Goal: Navigation & Orientation: Find specific page/section

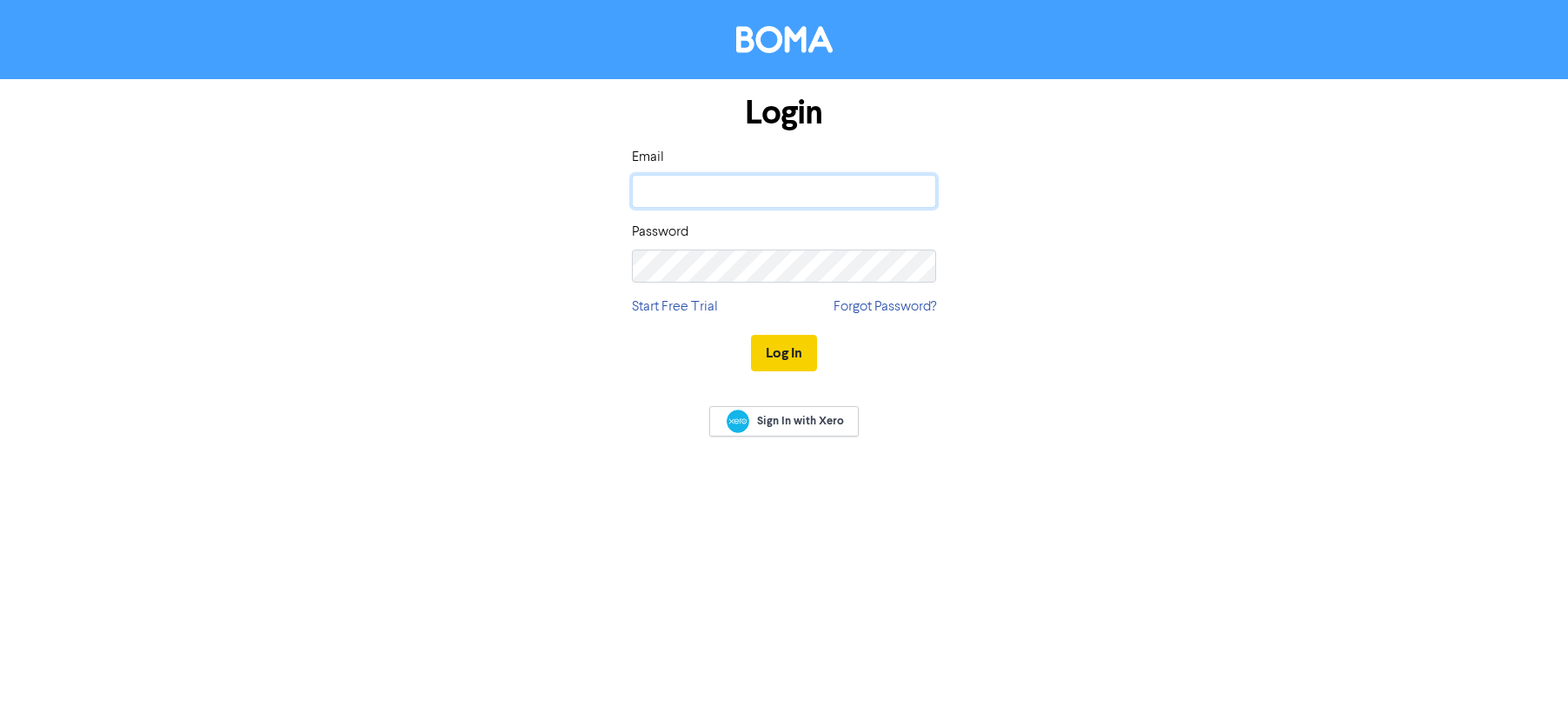
type input "[PERSON_NAME][EMAIL_ADDRESS][DOMAIN_NAME]"
click at [792, 356] on button "Log In" at bounding box center [784, 352] width 66 height 36
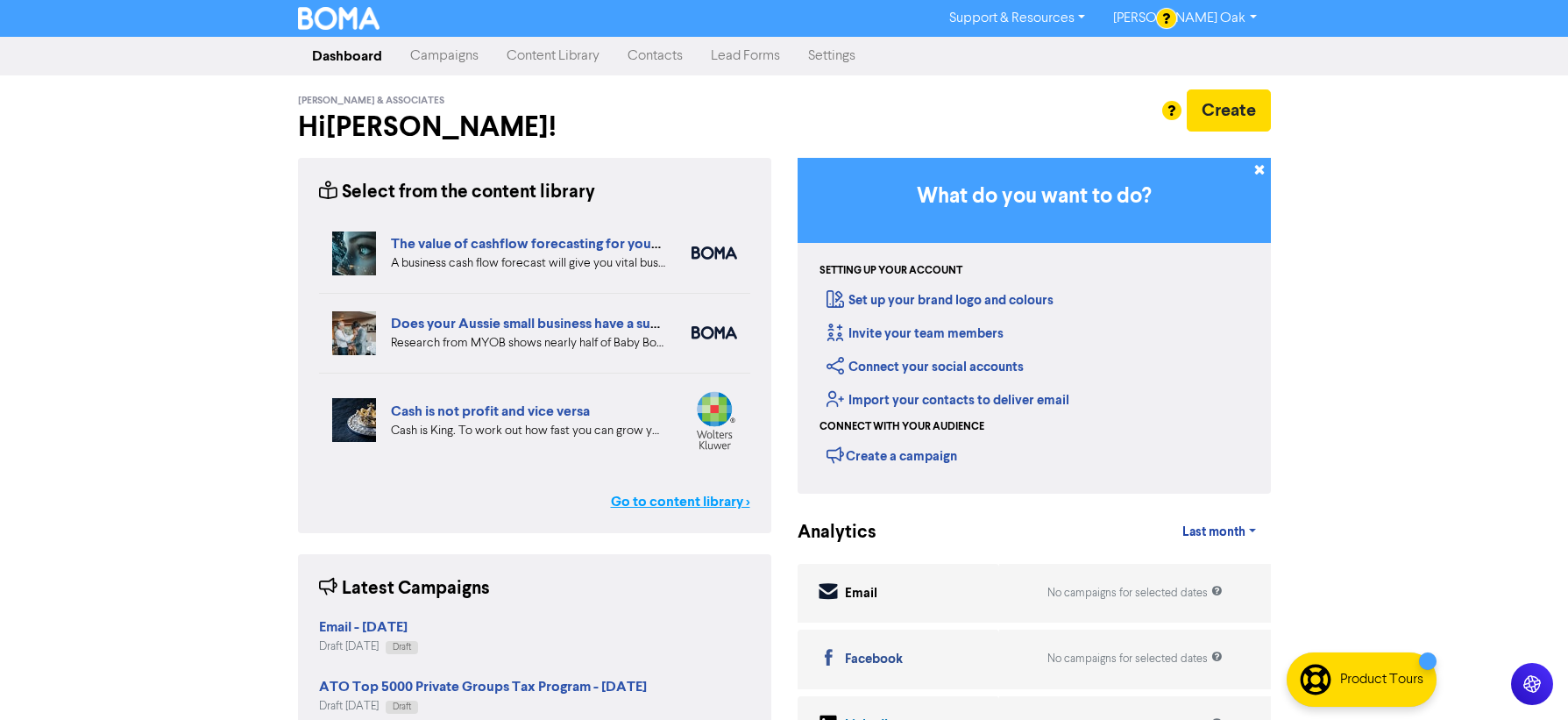
click at [665, 501] on link "Go to content library >" at bounding box center [681, 501] width 139 height 21
